Goal: Ask a question: Seek information or help from site administrators or community

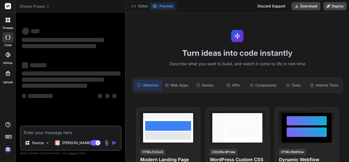
type textarea "x"
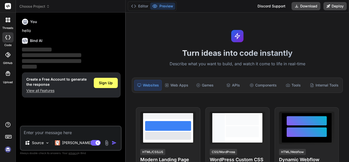
click at [5, 149] on img at bounding box center [8, 149] width 9 height 9
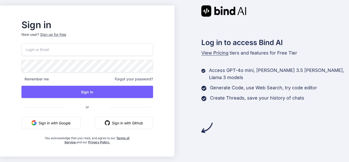
click at [103, 51] on input "email" at bounding box center [87, 49] width 132 height 13
type input "dev10@yopmail.com"
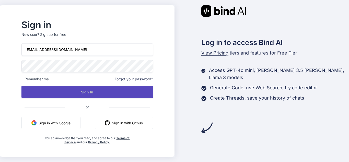
click at [106, 97] on button "Sign In" at bounding box center [87, 92] width 132 height 12
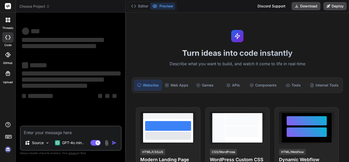
type textarea "x"
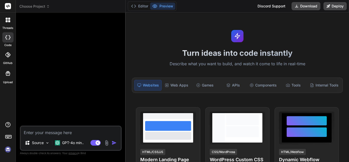
click at [8, 149] on img at bounding box center [8, 149] width 9 height 9
click at [67, 134] on textarea at bounding box center [71, 130] width 100 height 9
type textarea "y"
type textarea "x"
type textarea "yu"
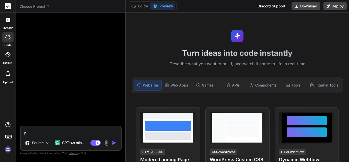
type textarea "x"
type textarea "yuy"
type textarea "x"
type textarea "yuyu"
type textarea "x"
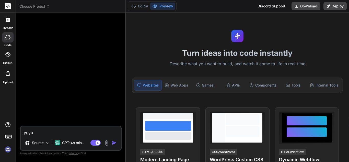
type textarea "yuyu"
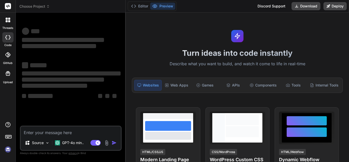
type textarea "x"
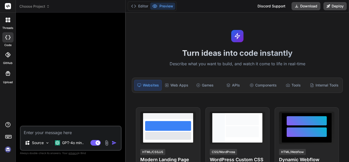
click at [72, 132] on textarea at bounding box center [71, 130] width 100 height 9
paste textarea "Date GST NO Invoice Taxable Value Rate % Invoice Val POS"
type textarea "Date GST NO Invoice Taxable Value Rate % Invoice Val POS"
type textarea "x"
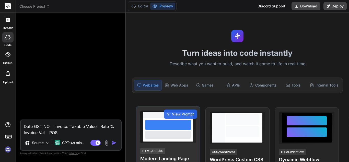
type textarea "Date GST NO Invoice Taxable Value Rate % Invoice Val POS."
type textarea "x"
type textarea "Date GST NO Invoice Taxable Value Rate % Invoice Val POS."
type textarea "x"
type textarea "Date GST NO Invoice Taxable Value Rate % Invoice Val POS. i"
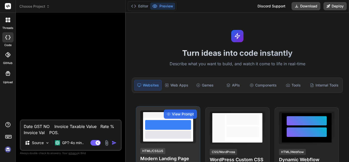
type textarea "x"
type textarea "Date GST NO Invoice Taxable Value Rate % Invoice Val POS. i"
type textarea "x"
type textarea "Date GST NO Invoice Taxable Value Rate % Invoice Val POS. i"
type textarea "x"
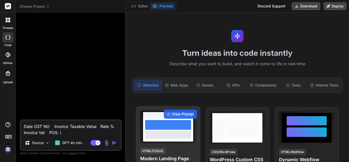
type textarea "Date GST NO Invoice Taxable Value Rate % Invoice Val POS."
type textarea "x"
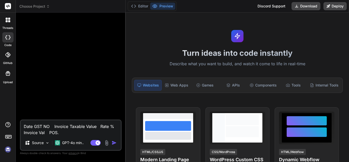
drag, startPoint x: 71, startPoint y: 135, endPoint x: 19, endPoint y: 123, distance: 53.6
click at [19, 123] on div "Bind AI Web Search Created with Pixso. Code Generator Date GST NO Invoice Taxab…" at bounding box center [71, 87] width 110 height 149
type textarea "x"
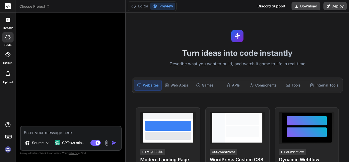
click at [50, 133] on textarea at bounding box center [71, 130] width 100 height 9
click at [104, 133] on textarea at bounding box center [71, 130] width 100 height 9
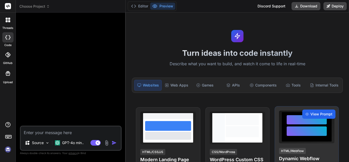
type textarea "j"
type textarea "x"
type textarea "ju"
type textarea "x"
type textarea "jus"
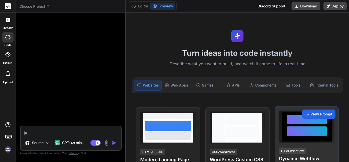
type textarea "x"
type textarea "just"
type textarea "x"
type textarea "just"
type textarea "x"
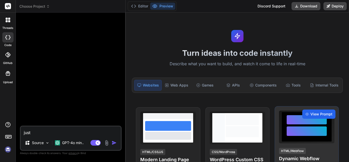
type textarea "just"
type textarea "x"
type textarea "jus"
type textarea "x"
type textarea "ju"
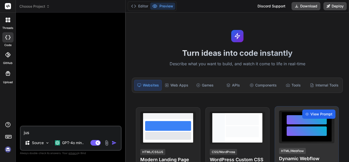
type textarea "x"
type textarea "j"
type textarea "x"
type textarea "i"
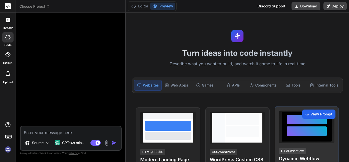
type textarea "x"
type textarea "i"
type textarea "x"
type textarea "i w"
type textarea "x"
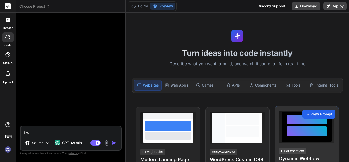
type textarea "i wa"
type textarea "x"
type textarea "i wan"
type textarea "x"
type textarea "i want"
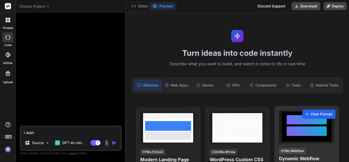
type textarea "x"
type textarea "i want"
type textarea "x"
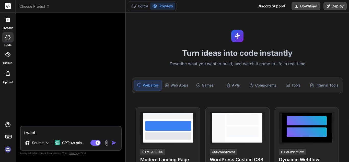
type textarea "i want s"
type textarea "x"
type textarea "i want"
type textarea "x"
type textarea "i want s"
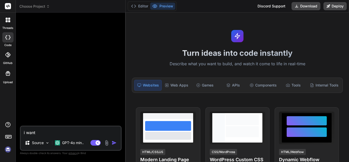
type textarea "x"
type textarea "i want se"
type textarea "x"
type textarea "i want see"
type textarea "x"
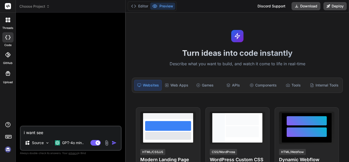
type textarea "i want se"
type textarea "x"
type textarea "i want s"
type textarea "x"
type textarea "i want"
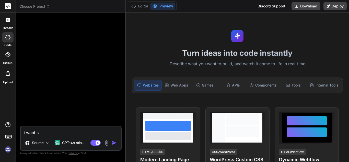
type textarea "x"
type textarea "i want s"
type textarea "x"
type textarea "i want sa"
type textarea "x"
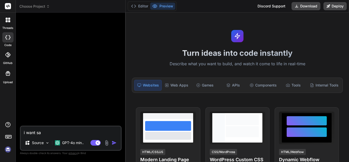
type textarea "i want sal"
type textarea "x"
type textarea "i want sale"
type textarea "x"
type textarea "i want sale"
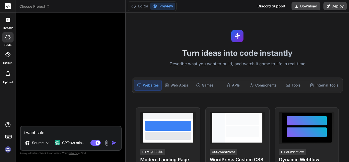
type textarea "x"
type textarea "i want sale s"
type textarea "x"
type textarea "i want sale so"
type textarea "x"
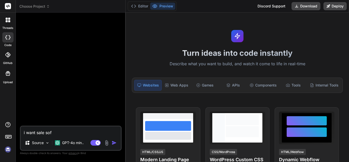
type textarea "i want sale sofg"
type textarea "x"
type textarea "i want sale sof"
type textarea "x"
type textarea "i want sale soft"
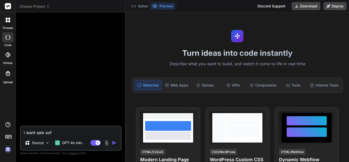
type textarea "x"
type textarea "i want sale softw"
type textarea "x"
type textarea "i want sale softwa"
type textarea "x"
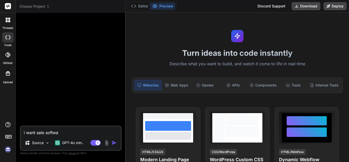
type textarea "i want sale softwar"
type textarea "x"
type textarea "i want sale software"
type textarea "x"
type textarea "i want sale software"
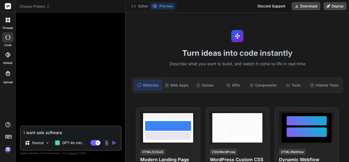
type textarea "x"
type textarea "i want sale software t"
type textarea "x"
type textarea "i want sale software to"
type textarea "x"
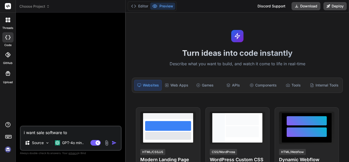
type textarea "i want sale software to"
type textarea "x"
type textarea "i want sale software to a"
type textarea "x"
type textarea "i want sale software to an"
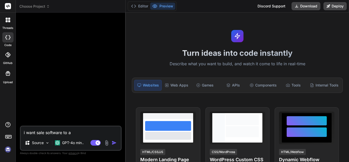
type textarea "x"
type textarea "i want sale software to any"
type textarea "x"
type textarea "i want sale software to anyt"
type textarea "x"
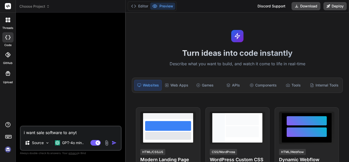
type textarea "i want sale software to anyth"
type textarea "x"
type textarea "i want sale software to anytho"
type textarea "x"
type textarea "i want sale software to anythom"
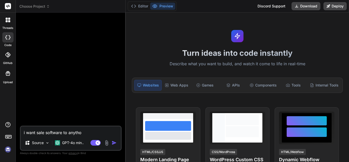
type textarea "x"
type textarea "i want sale software to anythome"
type textarea "x"
type textarea "i want sale software to anythomer"
type textarea "x"
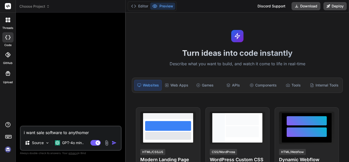
type textarea "i want sale software to anythomer"
type textarea "x"
type textarea "i want sale software to anythomer c"
type textarea "x"
type textarea "i want sale software to anythomer co"
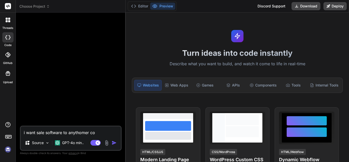
type textarea "x"
type textarea "i want sale software to anythomer com"
type textarea "x"
type textarea "i want sale software to anythomer comn"
type textarea "x"
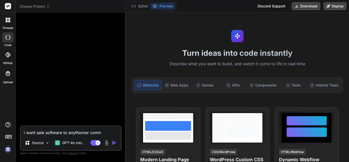
type textarea "i want sale software to anythomer comna"
type textarea "x"
type textarea "i want sale software to anythomer comnay"
type textarea "x"
type textarea "i want sale software to anythomer comnay"
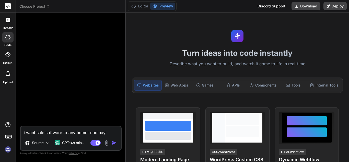
type textarea "x"
type textarea "i want sale software to anythomer comnay t"
type textarea "x"
type textarea "i want sale software to anythomer comnay th"
type textarea "x"
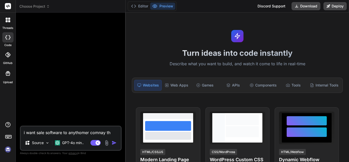
type textarea "i want sale software to anythomer comnay the"
type textarea "x"
type textarea "i want sale software to anythomer comnay they"
type textarea "x"
type textarea "i want sale software to anythomer comnay they"
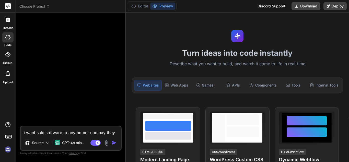
type textarea "x"
type textarea "i want sale software to anythomer comnay they w"
type textarea "x"
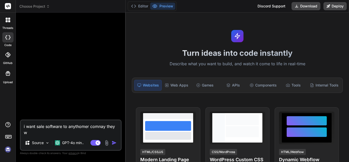
type textarea "i want sale software to anythomer comnay they wa"
type textarea "x"
type textarea "i want sale software to anythomer comnay they wan"
type textarea "x"
type textarea "i want sale software to anythomer comnay they wa"
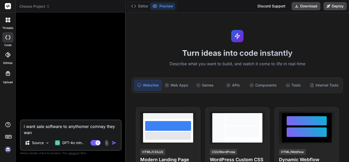
type textarea "x"
type textarea "i want sale software to anythomer comnay they w"
type textarea "x"
type textarea "i want sale software to anythomer comnay they"
type textarea "x"
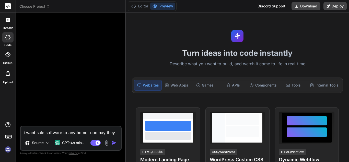
type textarea "i want sale software to anythomer comnay they"
type textarea "x"
type textarea "i want sale software to anythomer comnay the"
type textarea "x"
type textarea "i want sale software to anythomer comnay th"
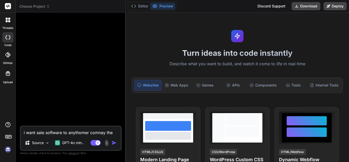
type textarea "x"
type textarea "i want sale software to anythomer comnay t"
type textarea "x"
type textarea "i want sale software to anythomer comnay"
type textarea "x"
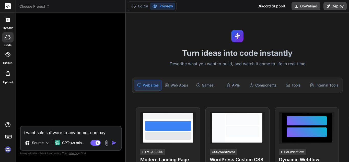
type textarea "i want sale software to anythomer comnay"
type textarea "x"
type textarea "i want sale software to anythomer comnay."
type textarea "x"
type textarea "i want sale software to anythomer comnay."
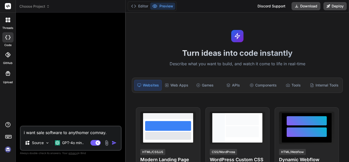
type textarea "x"
type textarea "i want sale software to anythomer comnay. w"
type textarea "x"
type textarea "i want sale software to anythomer comnay. wh"
type textarea "x"
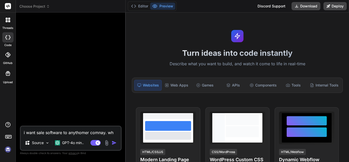
type textarea "i want sale software to anythomer comnay. wha"
type textarea "x"
type textarea "i want sale software to anythomer comnay. what"
type textarea "x"
type textarea "i want sale software to anythomer comnay. what"
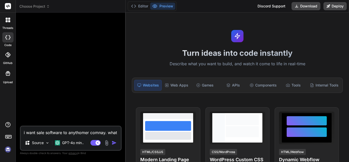
type textarea "x"
type textarea "i want sale software to anythomer comnay. what s"
type textarea "x"
type textarea "i want sale software to anythomer comnay. what sh"
type textarea "x"
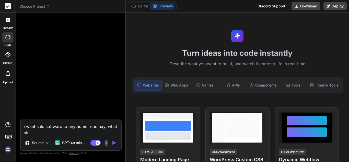
type textarea "i want sale software to anythomer comnay. what sho"
type textarea "x"
type textarea "i want sale software to anythomer comnay. what shou"
type textarea "x"
type textarea "i want sale software to anythomer comnay. what shoul"
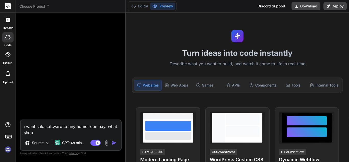
type textarea "x"
type textarea "i want sale software to anythomer comnay. what should"
type textarea "x"
type textarea "i want sale software to anythomer comnay. what should"
type textarea "x"
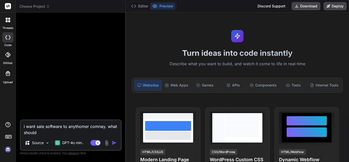
type textarea "i want sale software to anythomer comnay. what should b"
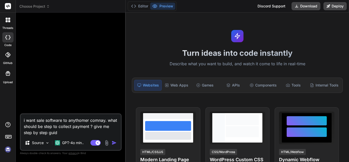
click at [113, 144] on img "button" at bounding box center [114, 142] width 5 height 5
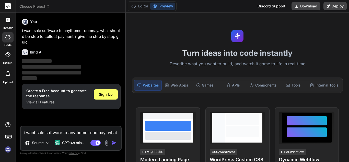
click at [7, 149] on img at bounding box center [8, 149] width 9 height 9
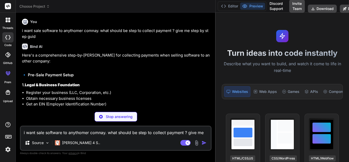
drag, startPoint x: 126, startPoint y: 54, endPoint x: 213, endPoint y: 56, distance: 86.9
click at [213, 56] on div "Bind AI Web Search Created with Pixso. Code Generator You i want sale software …" at bounding box center [116, 87] width 200 height 149
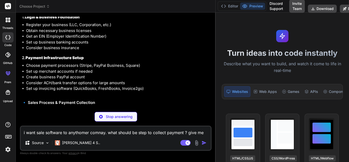
scroll to position [77, 0]
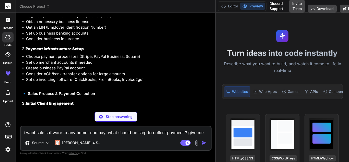
click at [117, 138] on div "Source Claude 4 S.." at bounding box center [116, 143] width 190 height 12
click at [119, 136] on div "i want sale software to anythomer comnay. what should be step to collect paymen…" at bounding box center [116, 137] width 192 height 25
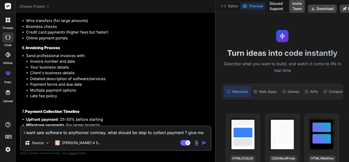
scroll to position [256, 0]
click at [108, 132] on textarea "i want sale software to anythomer comnay. what should be step to collect paymen…" at bounding box center [116, 130] width 190 height 9
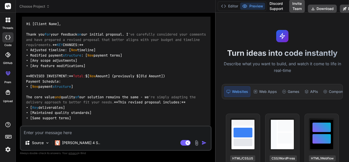
scroll to position [1407, 0]
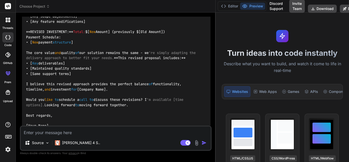
click at [86, 129] on textarea at bounding box center [116, 130] width 190 height 9
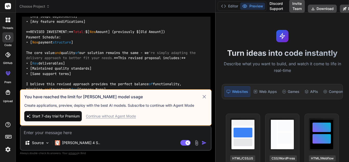
click at [205, 142] on img "button" at bounding box center [204, 142] width 5 height 5
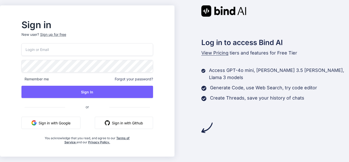
click at [64, 48] on input "email" at bounding box center [87, 49] width 132 height 13
type input "[EMAIL_ADDRESS][DOMAIN_NAME]"
click at [99, 98] on div "[EMAIL_ADDRESS][DOMAIN_NAME] Remember me Forgot your password? Sign In or Sign …" at bounding box center [87, 93] width 132 height 101
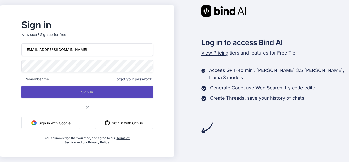
click at [101, 97] on button "Sign In" at bounding box center [87, 92] width 132 height 12
